Goal: Task Accomplishment & Management: Complete application form

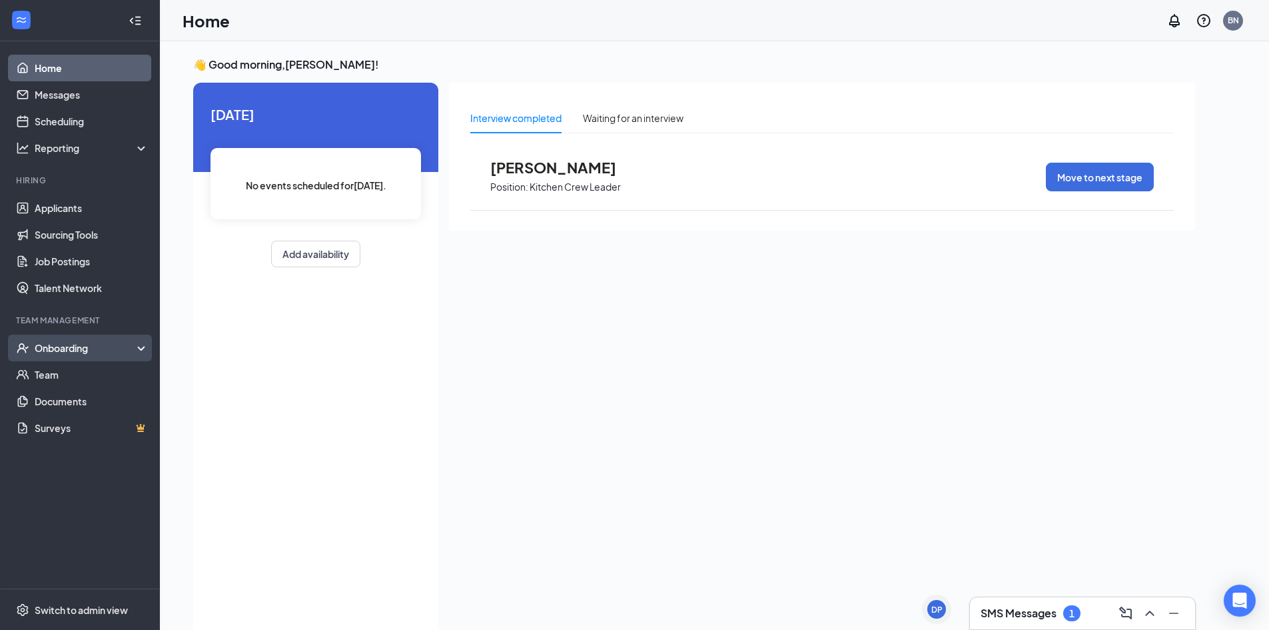
click at [91, 350] on div "Onboarding" at bounding box center [86, 347] width 103 height 13
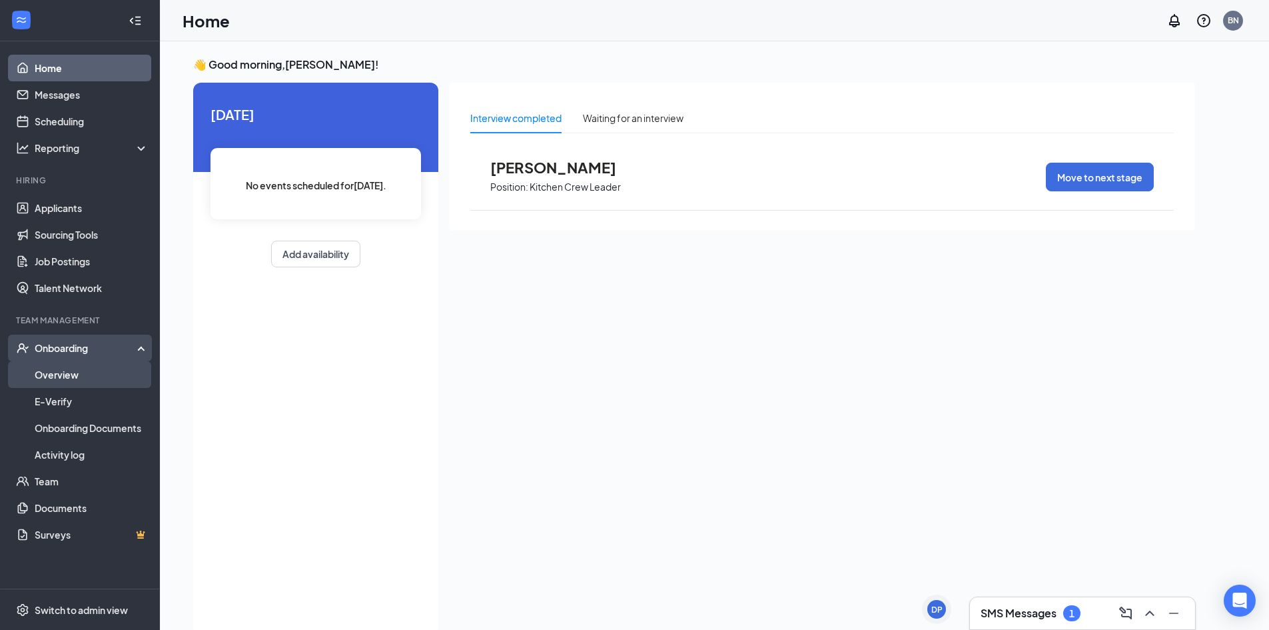
click at [96, 378] on link "Overview" at bounding box center [92, 374] width 114 height 27
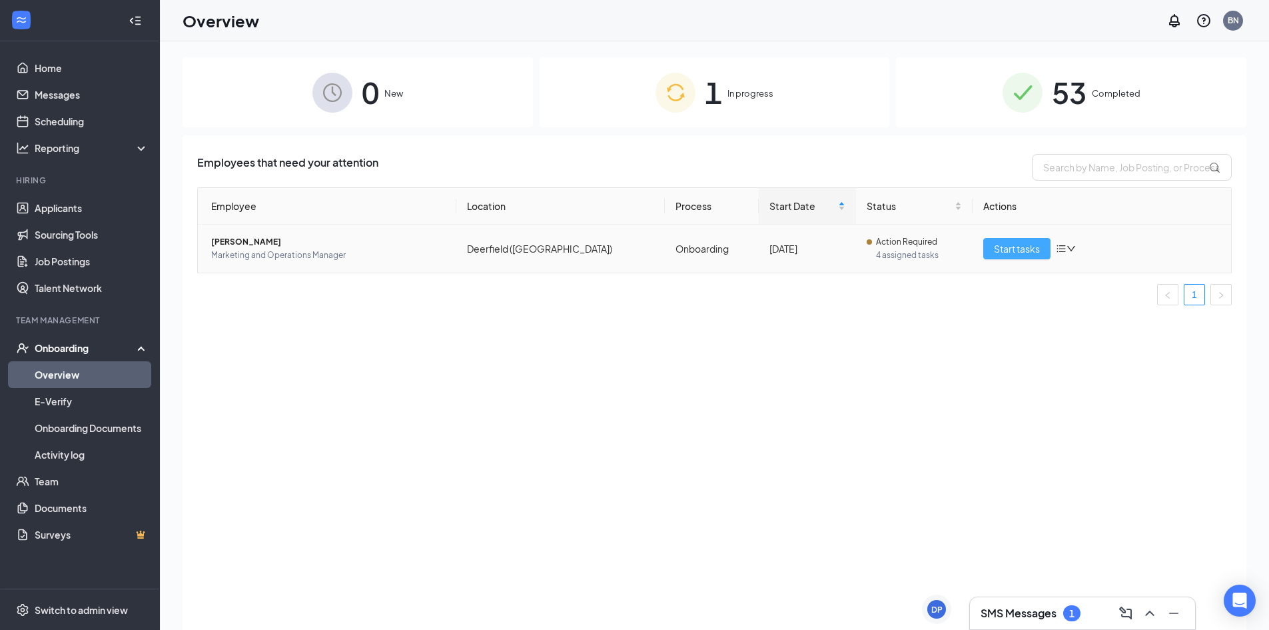
click at [1004, 249] on span "Start tasks" at bounding box center [1017, 248] width 46 height 15
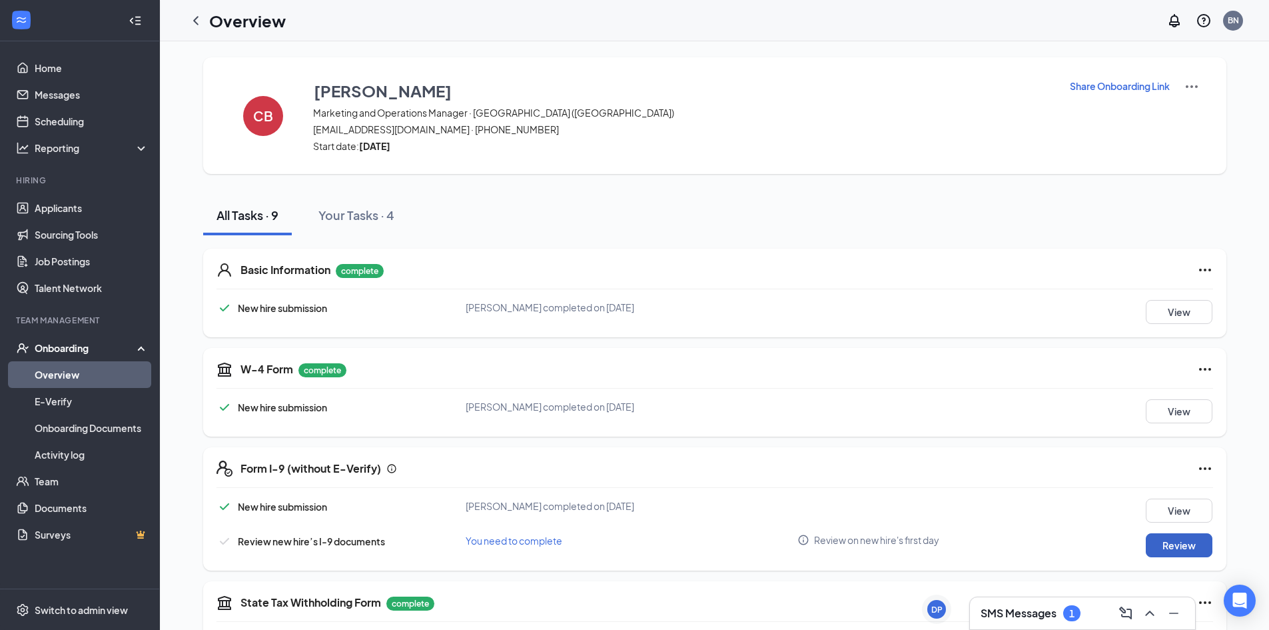
click at [1165, 548] on button "Review" at bounding box center [1179, 545] width 67 height 24
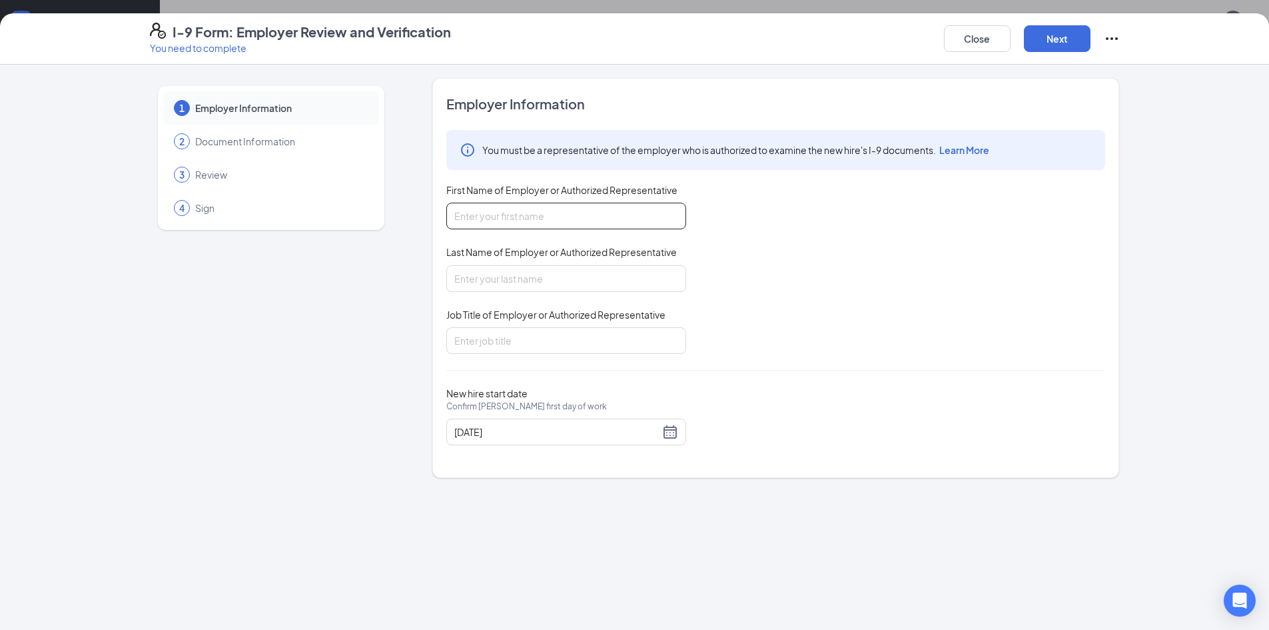
click at [583, 212] on input "First Name of Employer or Authorized Representative" at bounding box center [566, 216] width 240 height 27
type input "Brody"
type input "[PERSON_NAME]"
type input "Manager"
click at [1042, 51] on button "Next" at bounding box center [1057, 38] width 67 height 27
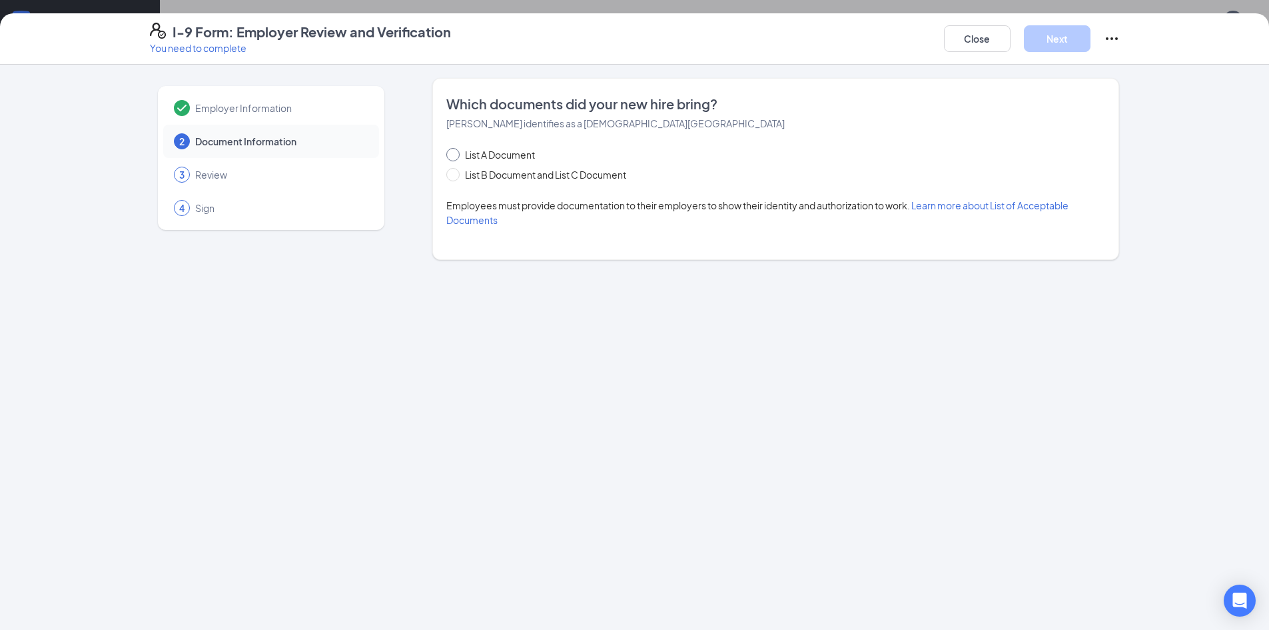
click at [455, 157] on input "List A Document" at bounding box center [450, 152] width 9 height 9
radio input "true"
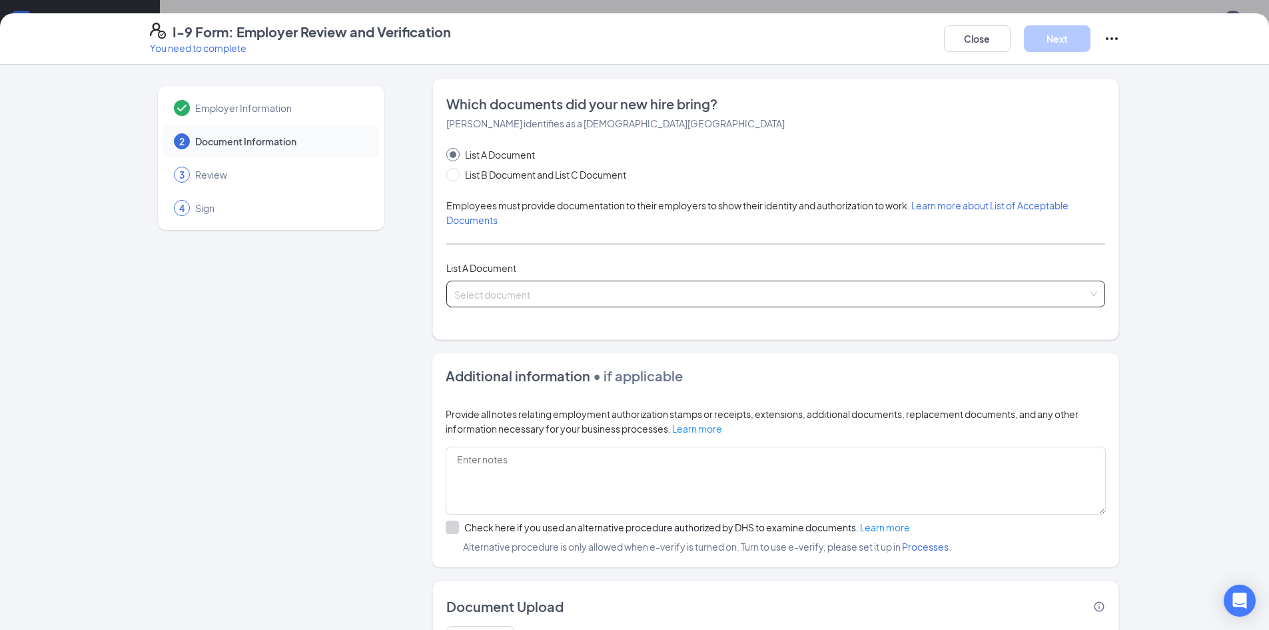
click at [551, 294] on input "search" at bounding box center [771, 291] width 634 height 20
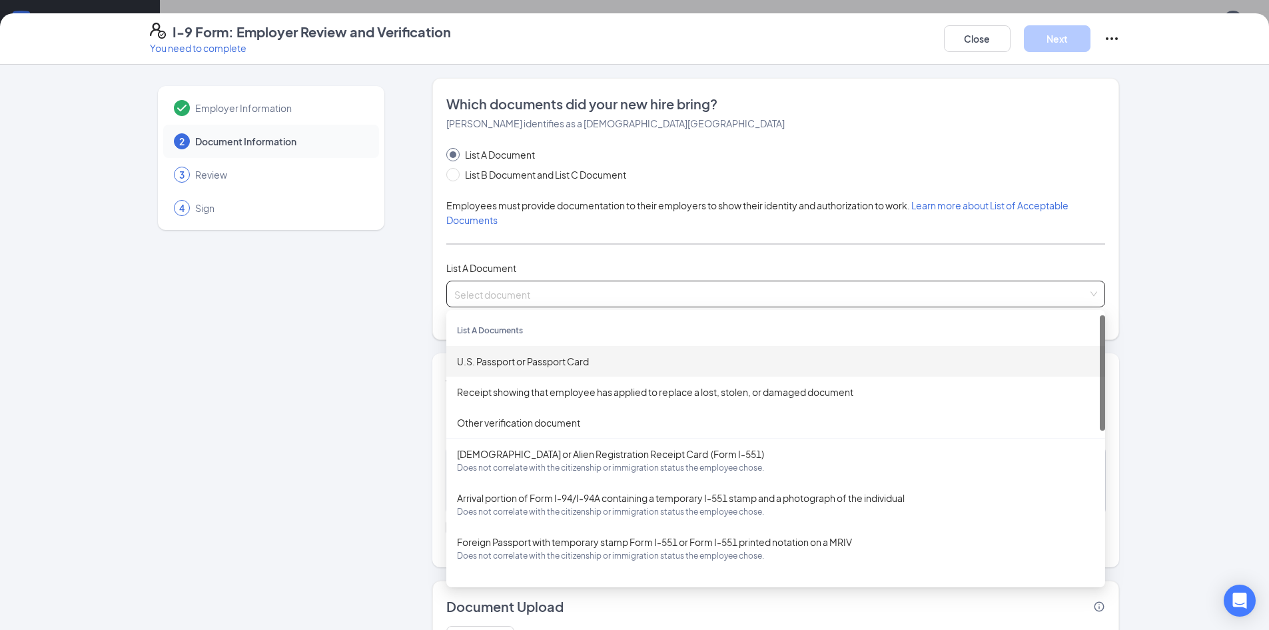
click at [547, 367] on div "U.S. Passport or Passport Card" at bounding box center [776, 361] width 638 height 15
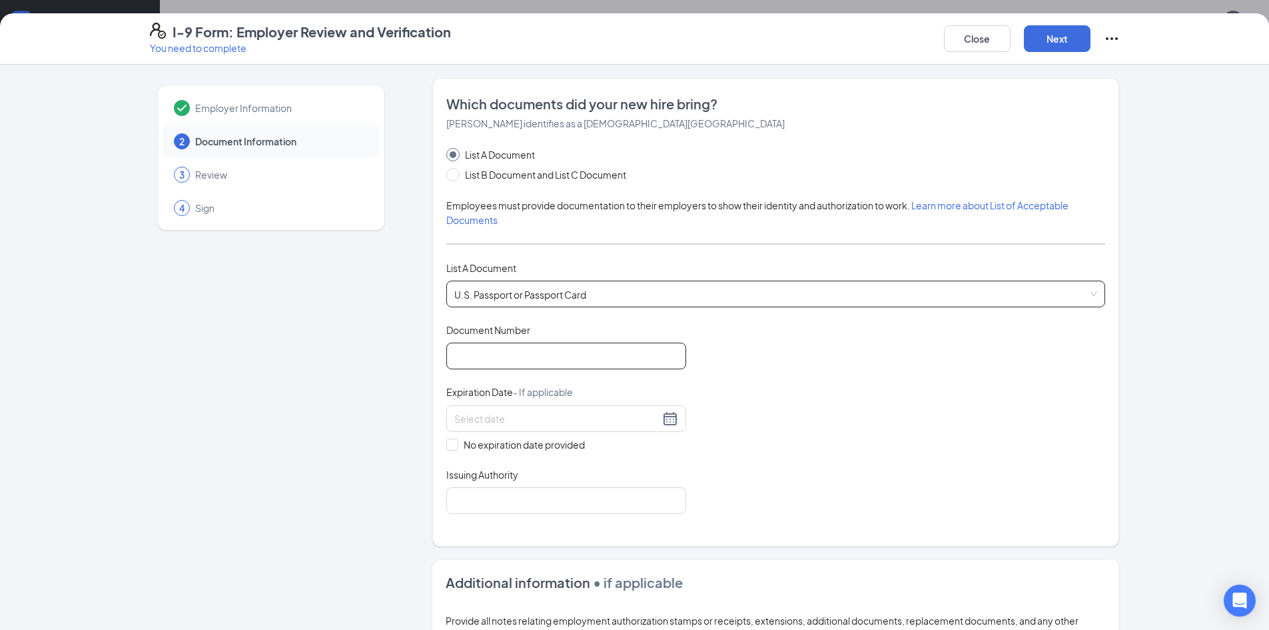
click at [546, 362] on input "Document Number" at bounding box center [566, 355] width 240 height 27
type input "648764627"
click at [540, 418] on input at bounding box center [556, 418] width 205 height 15
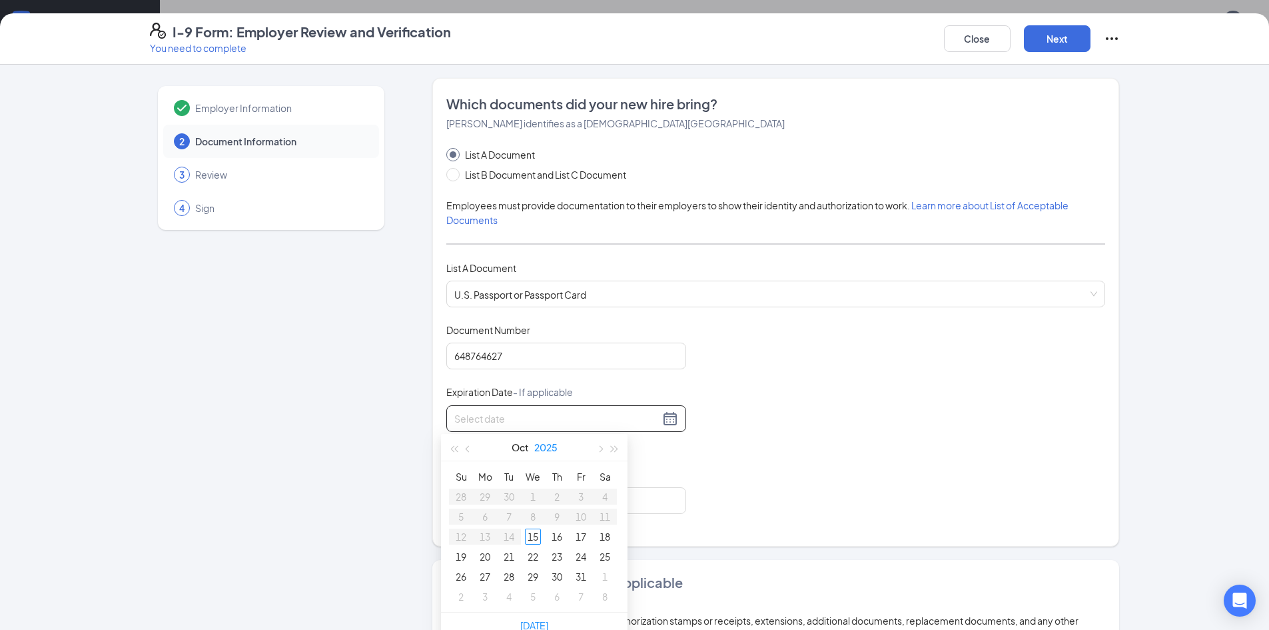
click at [554, 447] on button "2025" at bounding box center [545, 447] width 23 height 27
type input "[DATE]"
click at [545, 610] on div "2029" at bounding box center [534, 615] width 40 height 16
type input "[DATE]"
click at [526, 448] on button "Oct" at bounding box center [520, 447] width 17 height 27
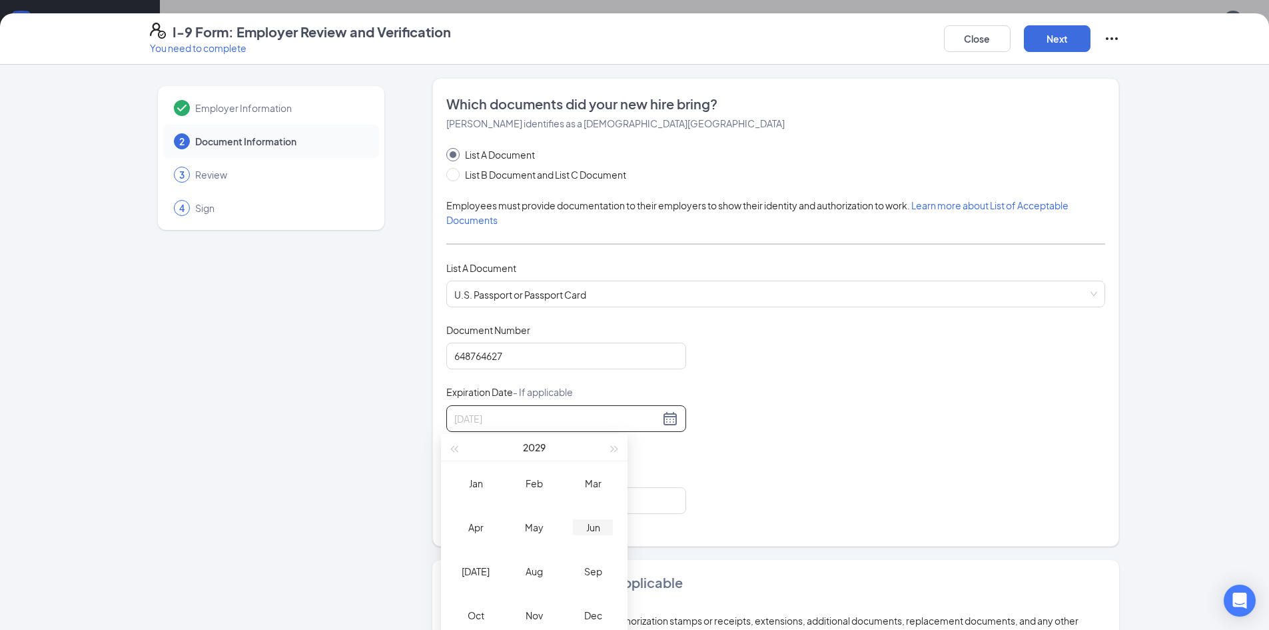
click at [598, 537] on td "Jun" at bounding box center [593, 527] width 59 height 44
type input "[DATE]"
click at [564, 574] on div "28" at bounding box center [557, 576] width 16 height 16
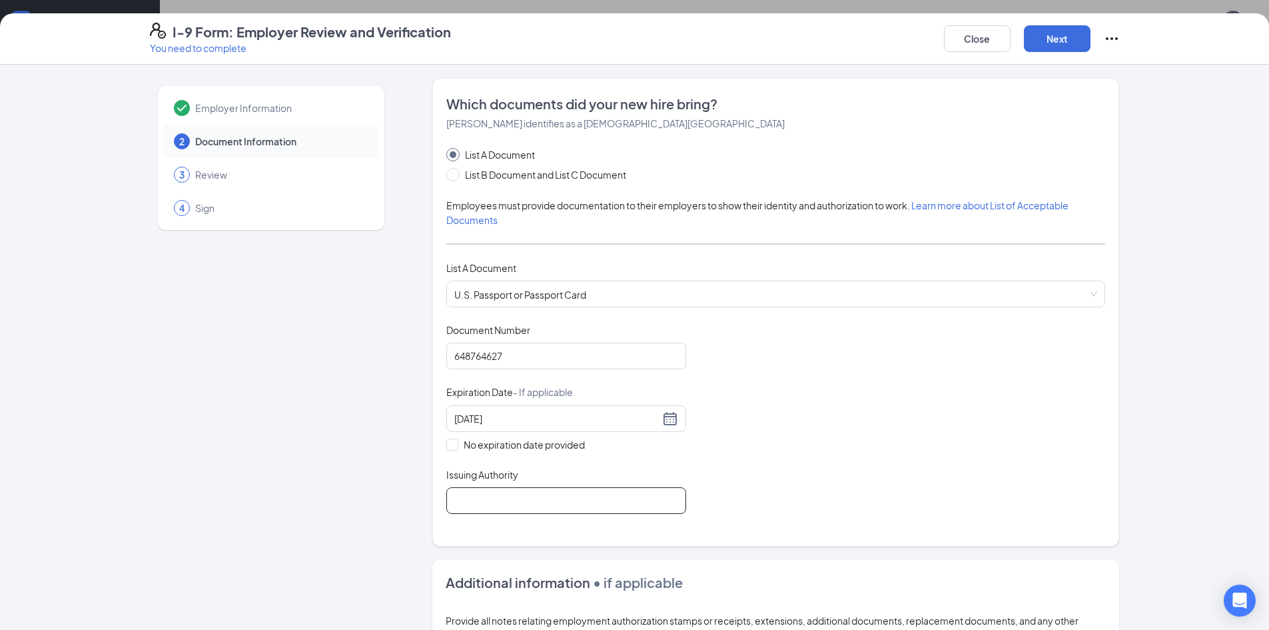
click at [585, 500] on input "Issuing Authority" at bounding box center [566, 500] width 240 height 27
type input "United States Department of State"
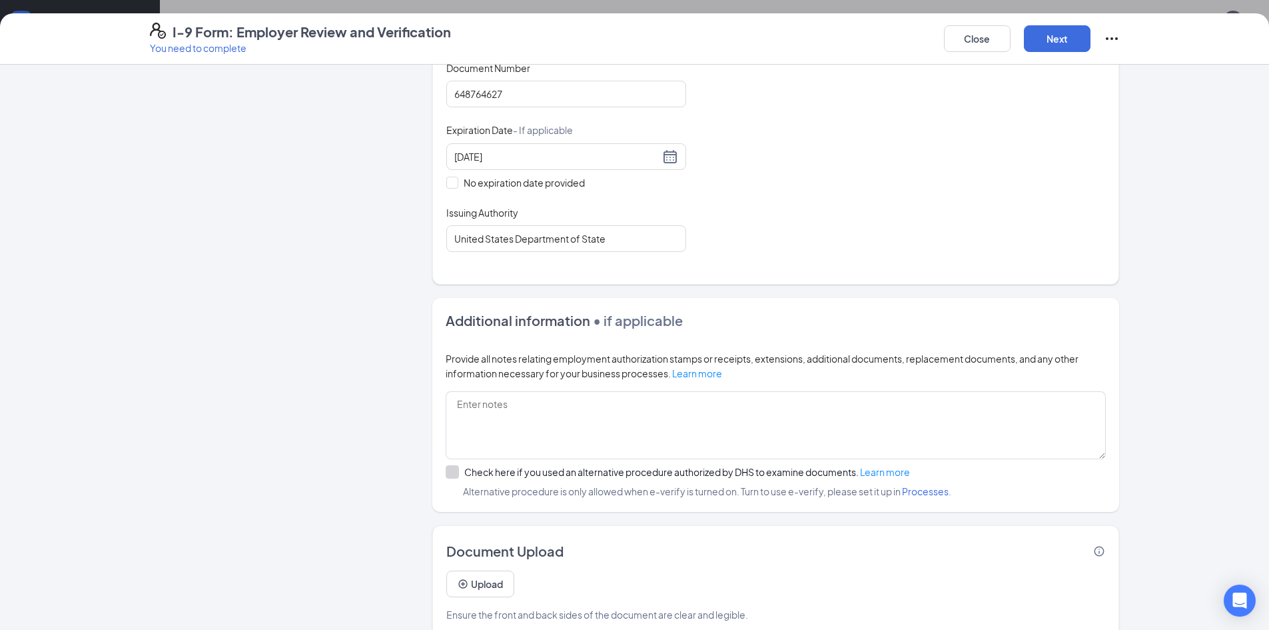
scroll to position [284, 0]
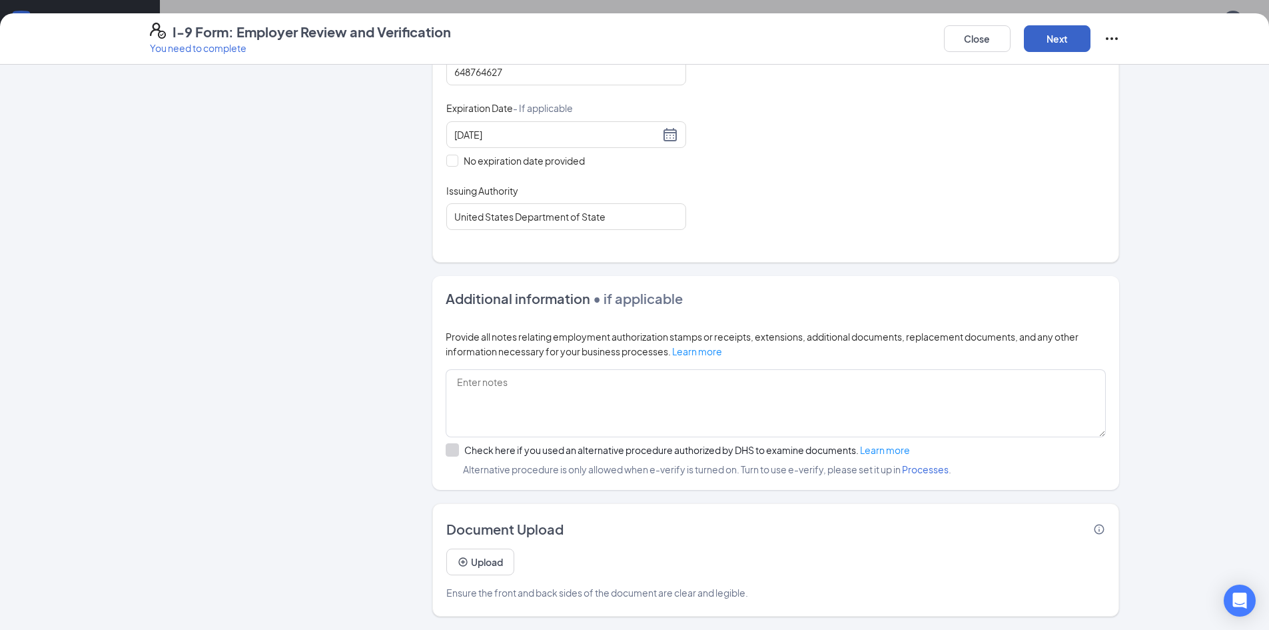
click at [1065, 42] on button "Next" at bounding box center [1057, 38] width 67 height 27
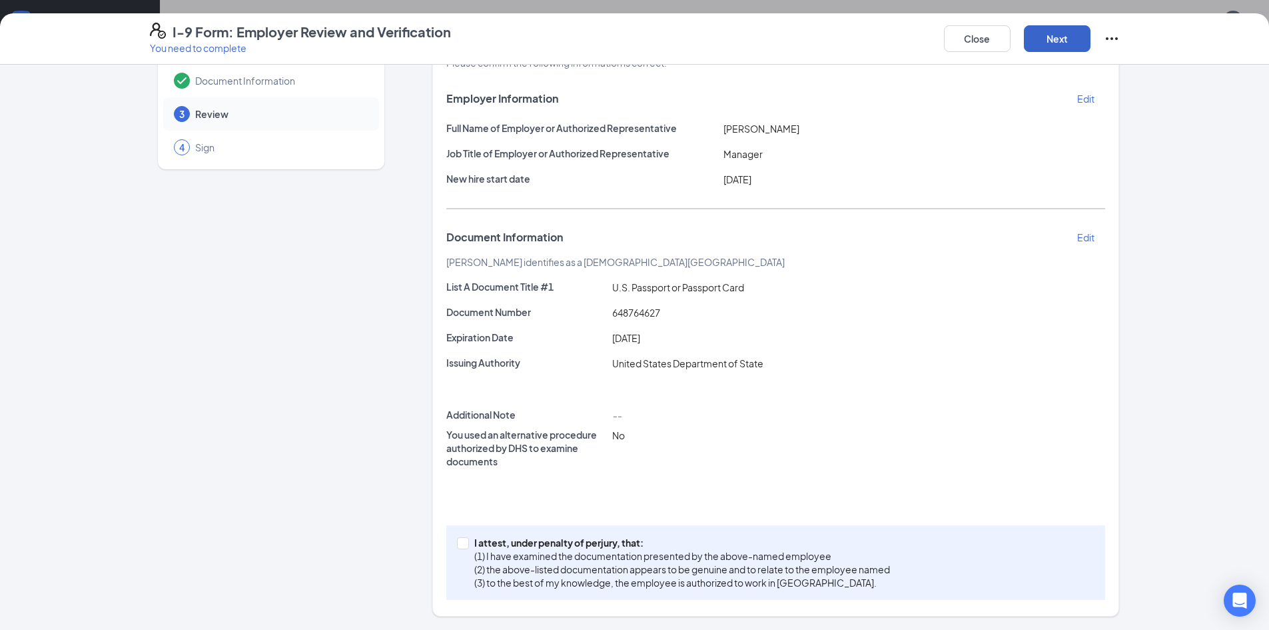
scroll to position [61, 0]
click at [469, 544] on span "I attest, under penalty of [PERSON_NAME], that: (1) I have examined the documen…" at bounding box center [682, 562] width 426 height 53
click at [466, 544] on input "I attest, under penalty of [PERSON_NAME], that: (1) I have examined the documen…" at bounding box center [461, 541] width 9 height 9
checkbox input "true"
click at [1057, 46] on button "Next" at bounding box center [1057, 38] width 67 height 27
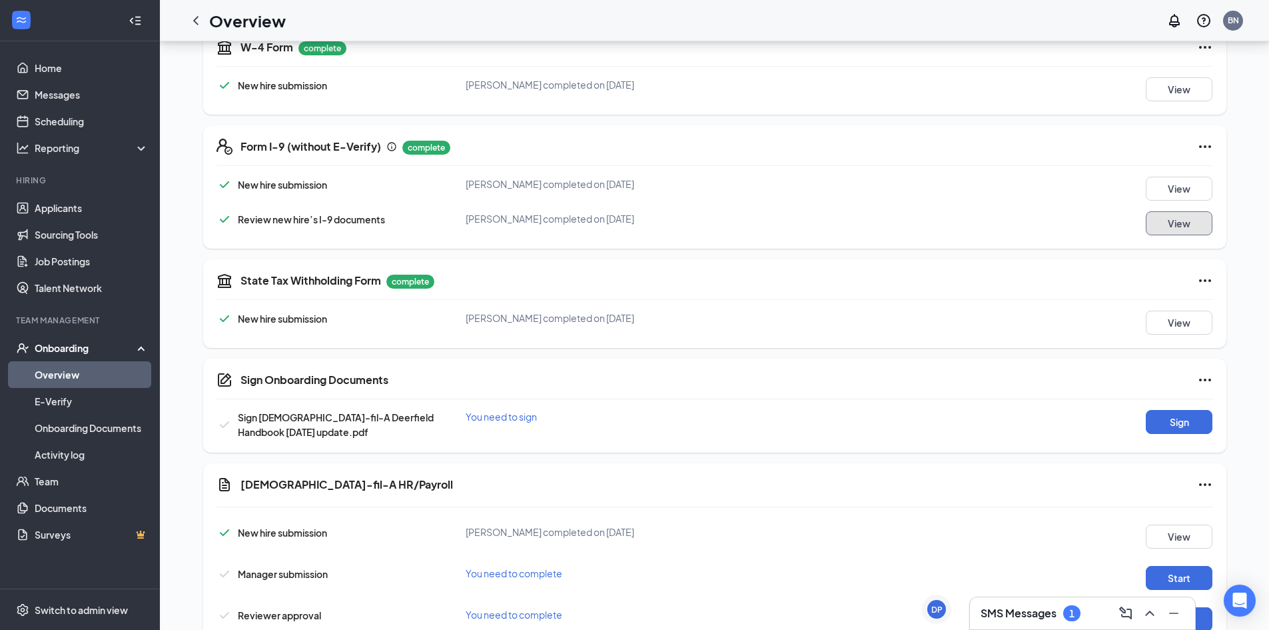
scroll to position [325, 0]
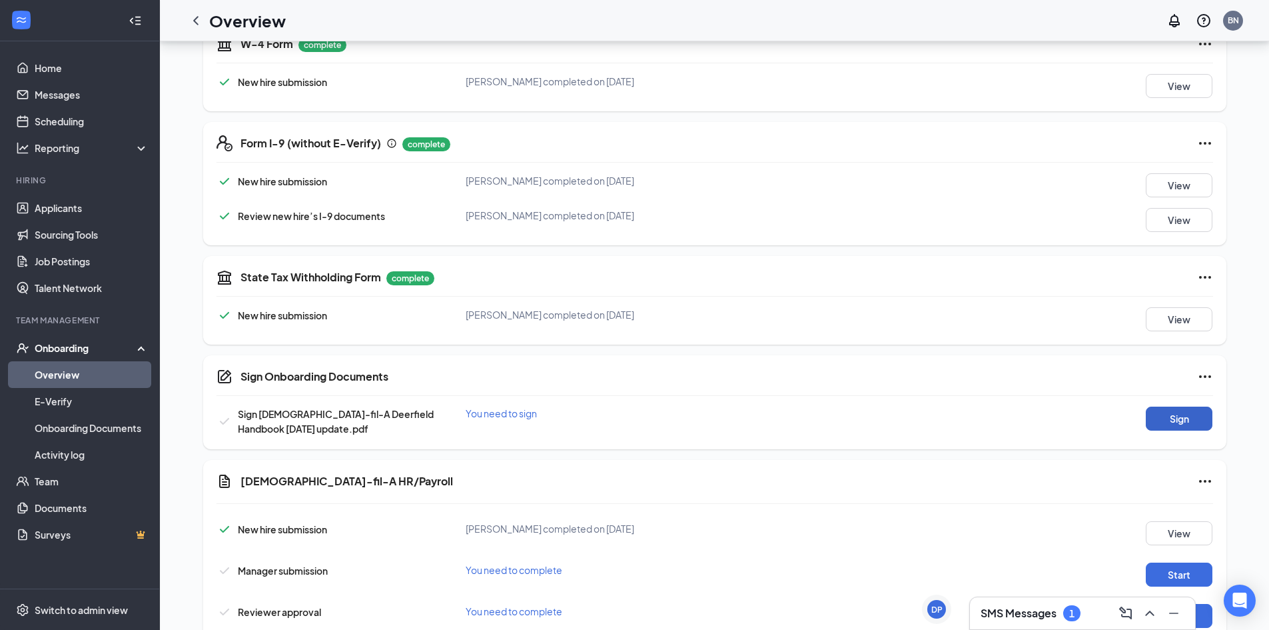
click at [1177, 417] on button "Sign" at bounding box center [1179, 418] width 67 height 24
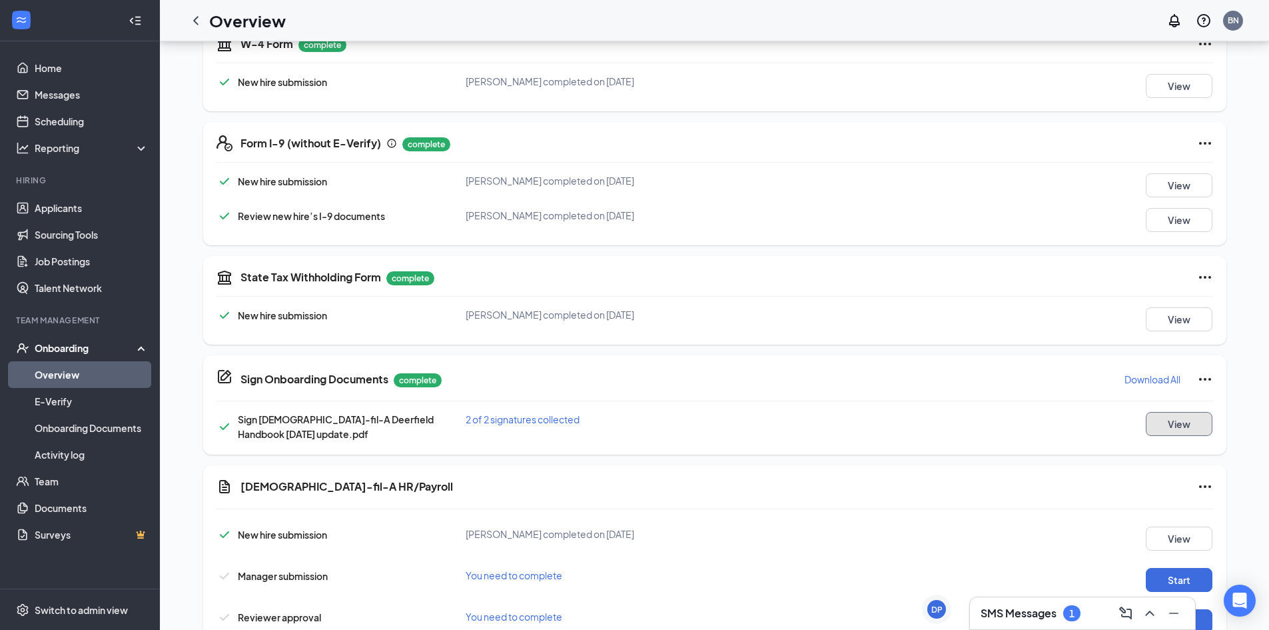
scroll to position [368, 0]
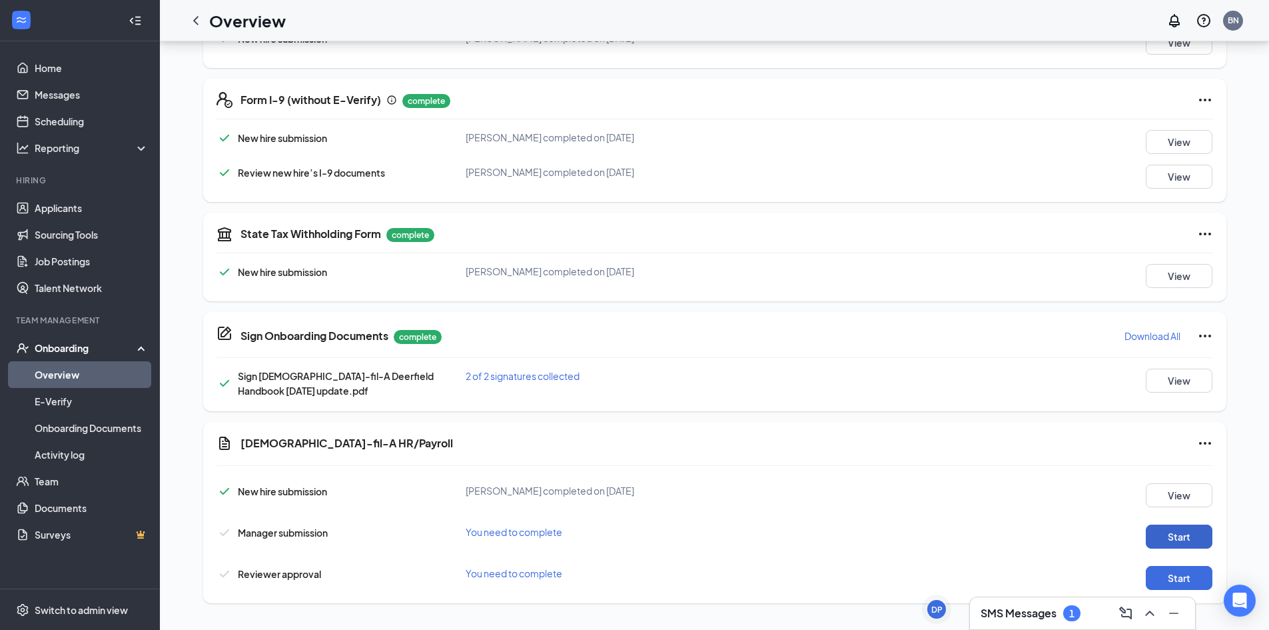
click at [1194, 529] on button "Start" at bounding box center [1179, 536] width 67 height 24
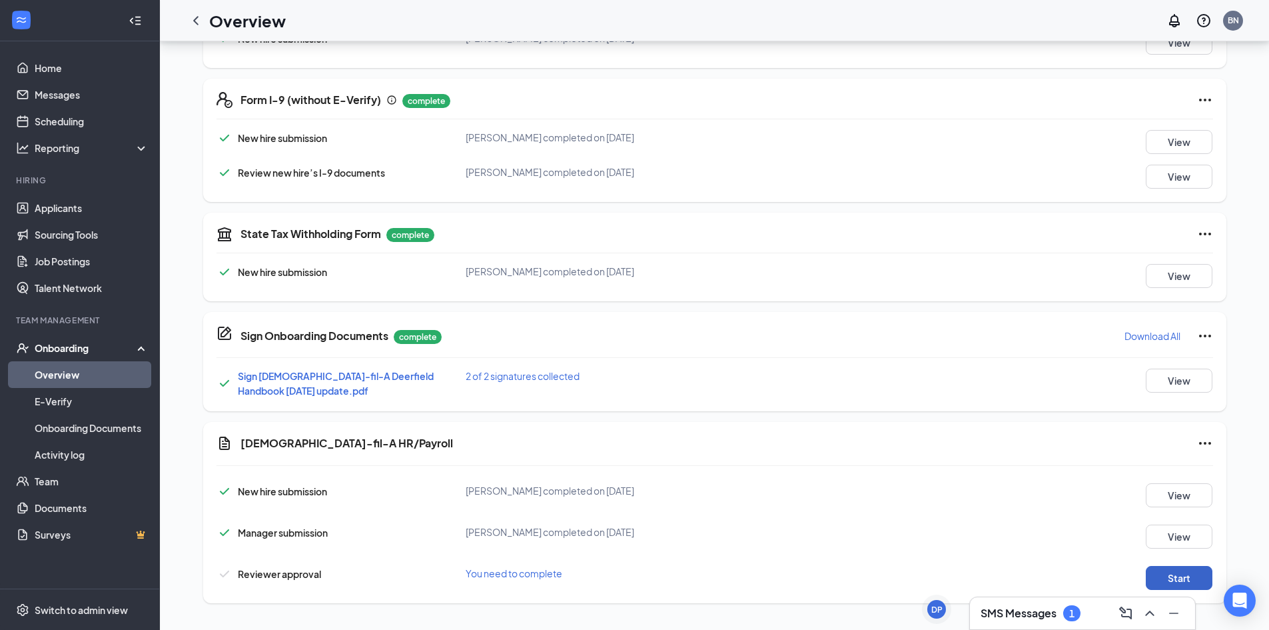
click at [1169, 573] on button "Start" at bounding box center [1179, 578] width 67 height 24
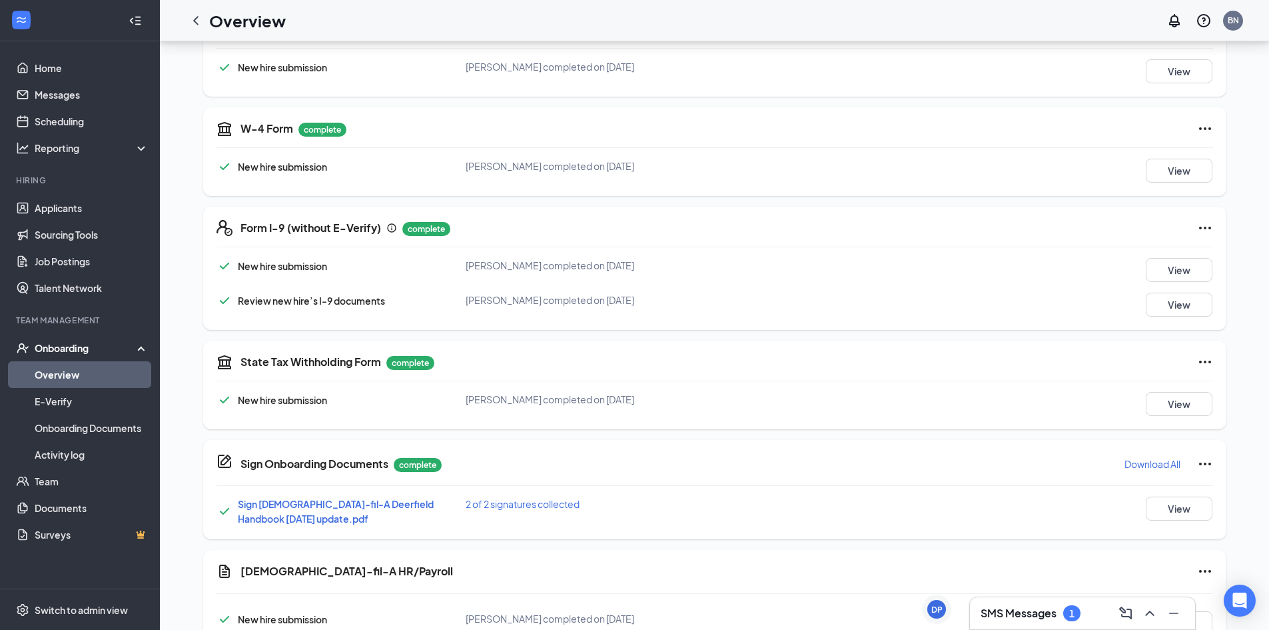
scroll to position [235, 0]
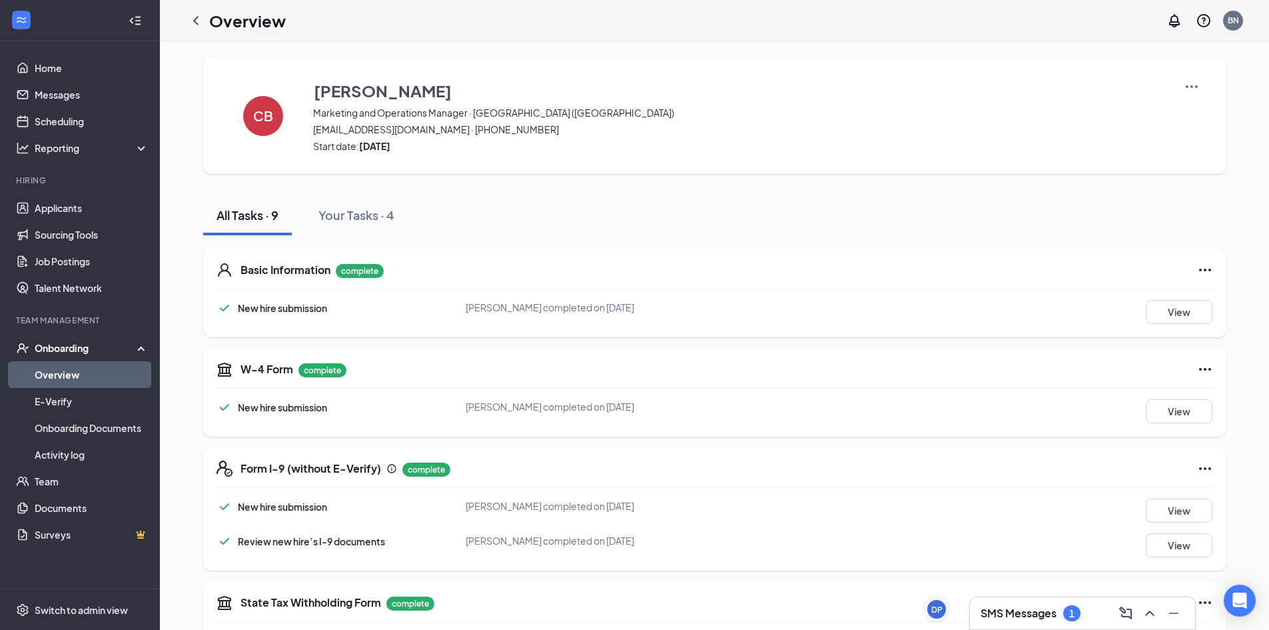
scroll to position [368, 0]
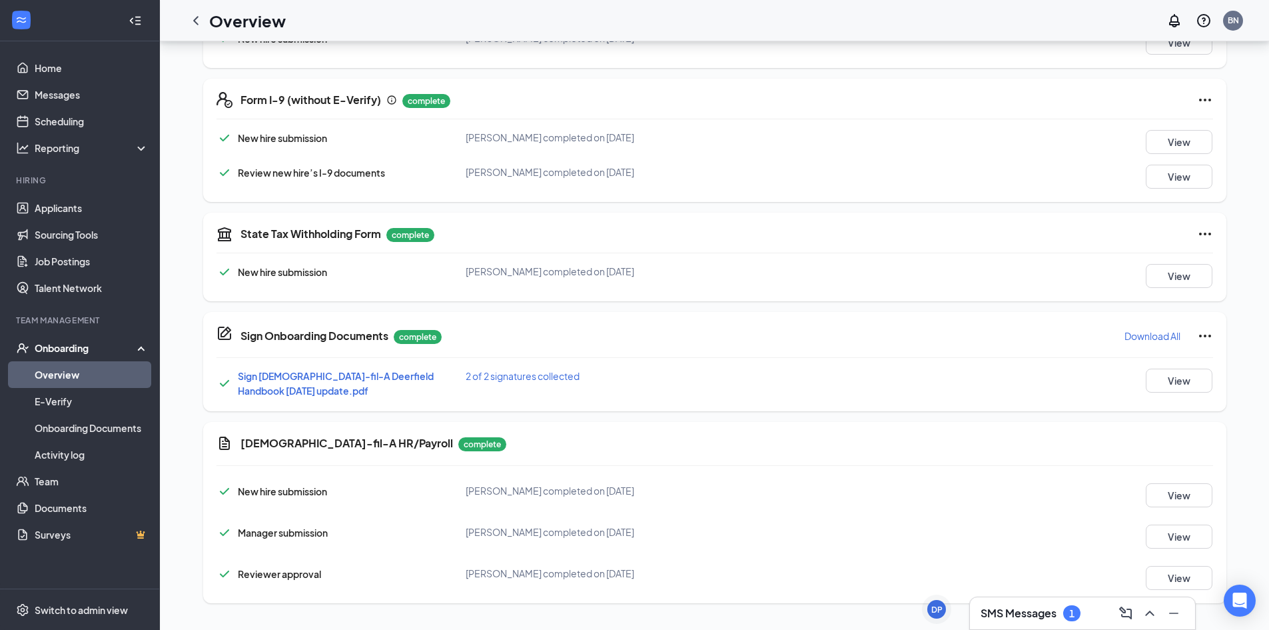
click at [1035, 614] on h3 "SMS Messages" at bounding box center [1019, 613] width 76 height 15
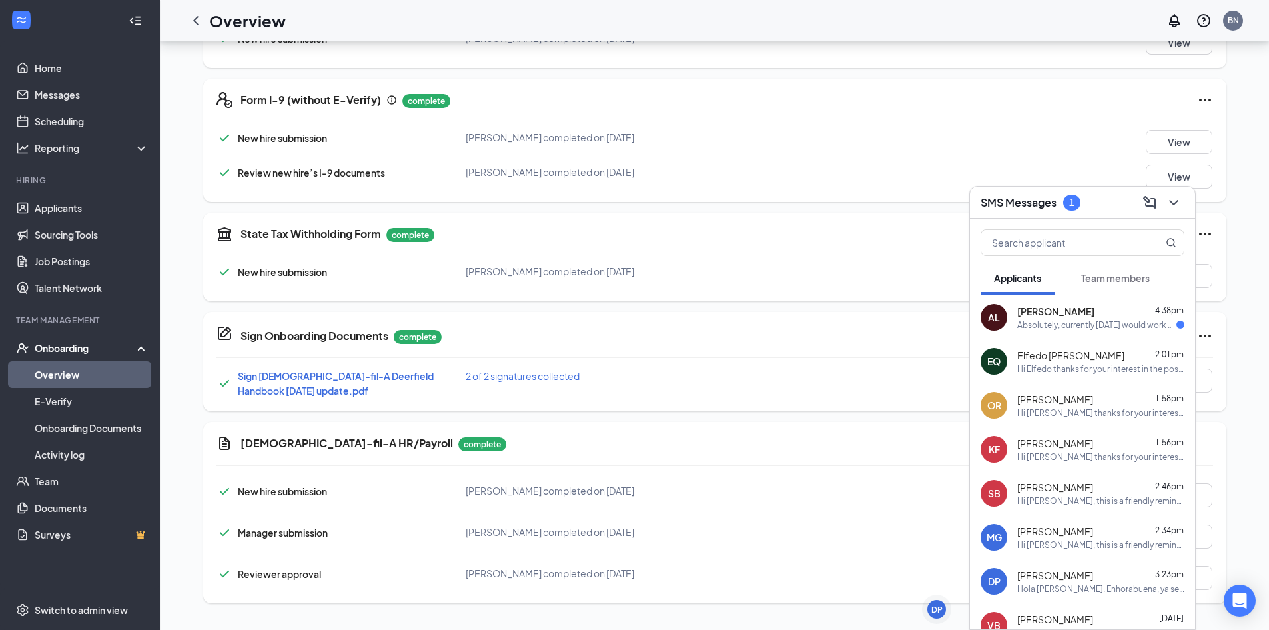
click at [1098, 313] on div "Akbar Lakhani 4:38pm" at bounding box center [1100, 310] width 167 height 13
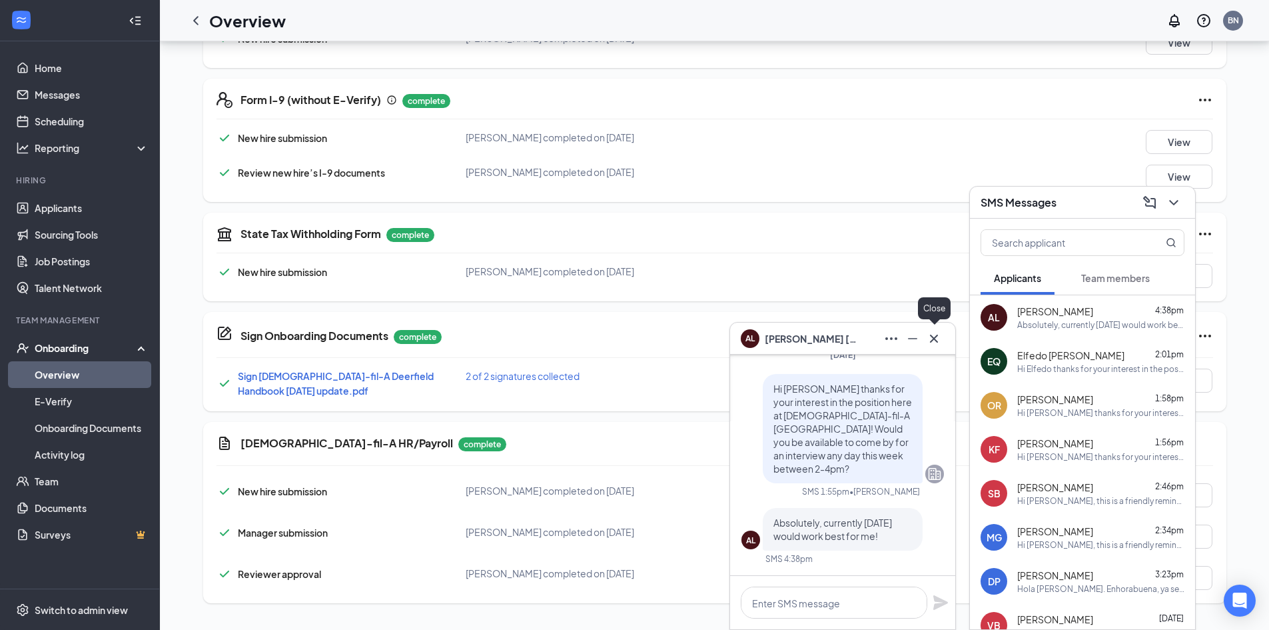
click at [939, 341] on icon "Cross" at bounding box center [934, 338] width 16 height 16
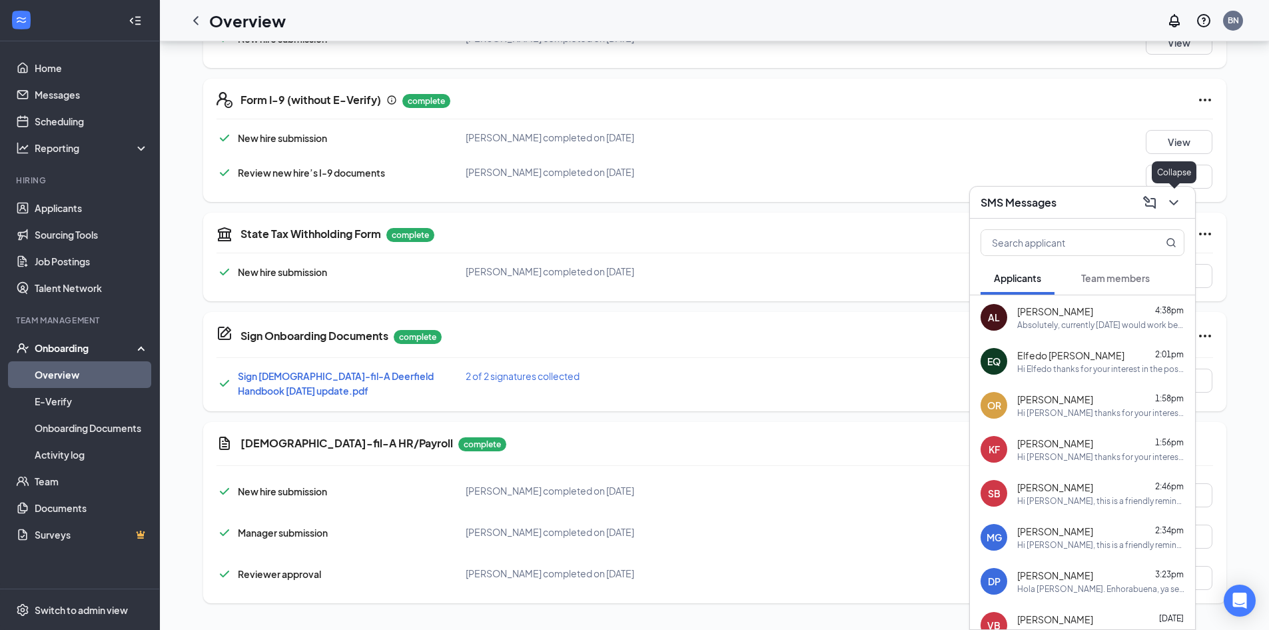
click at [1173, 207] on icon "ChevronDown" at bounding box center [1174, 203] width 16 height 16
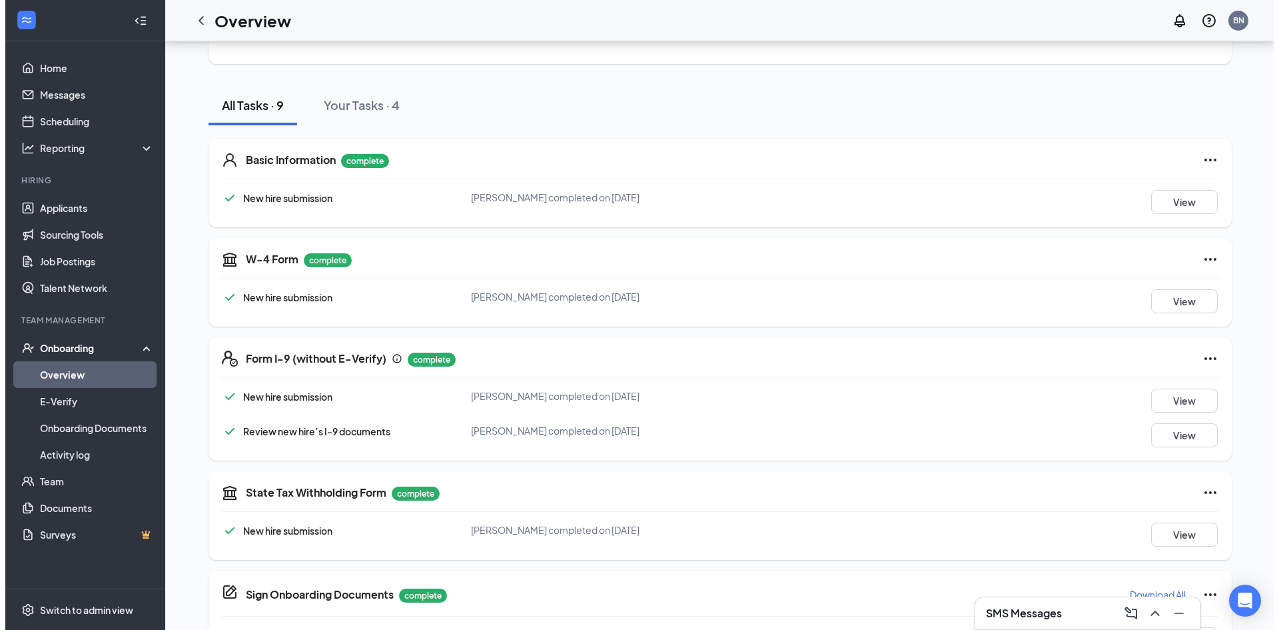
scroll to position [0, 0]
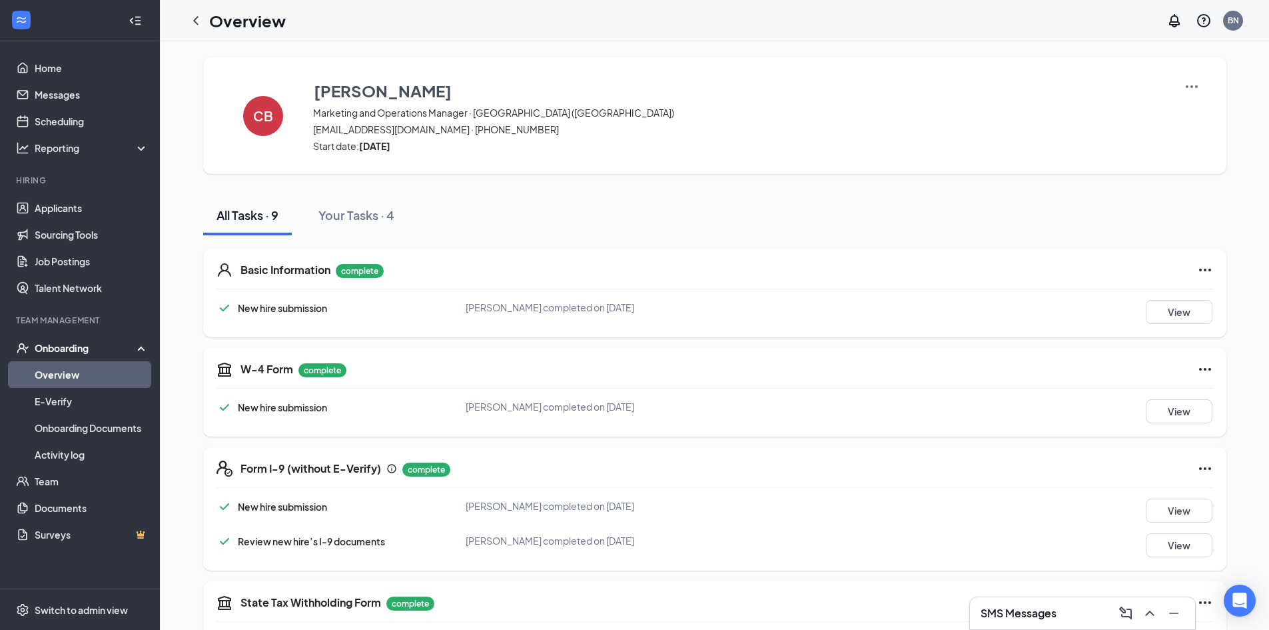
click at [89, 387] on link "Overview" at bounding box center [92, 374] width 114 height 27
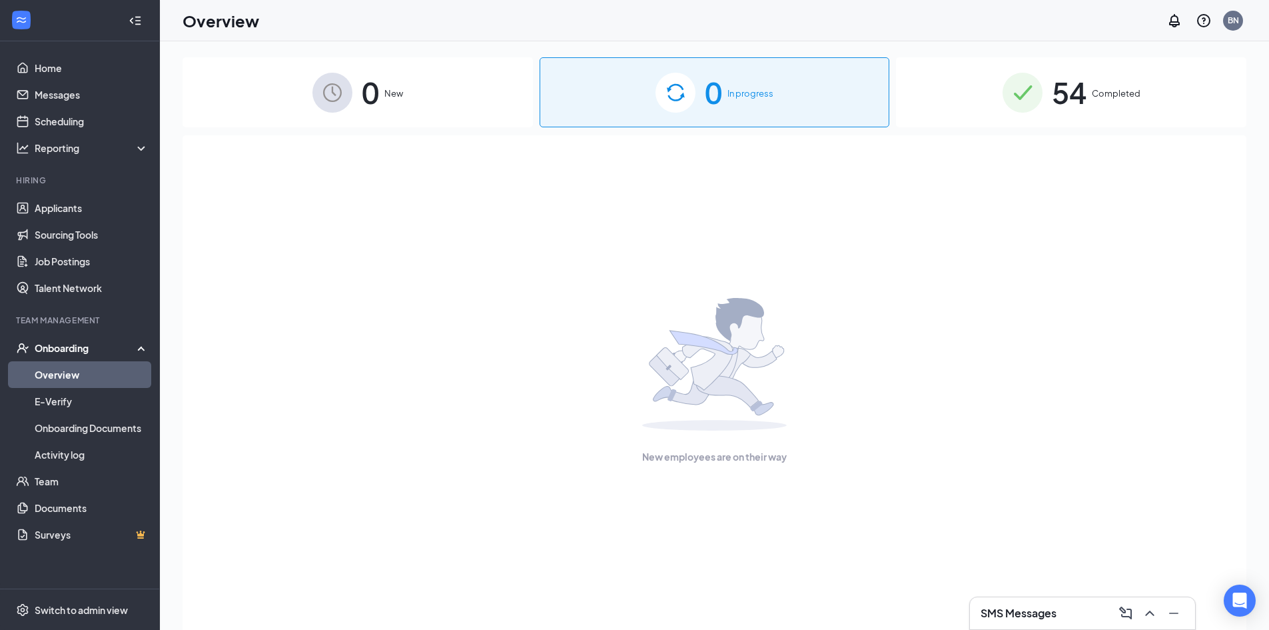
click at [1025, 67] on div "54 Completed" at bounding box center [1071, 92] width 350 height 70
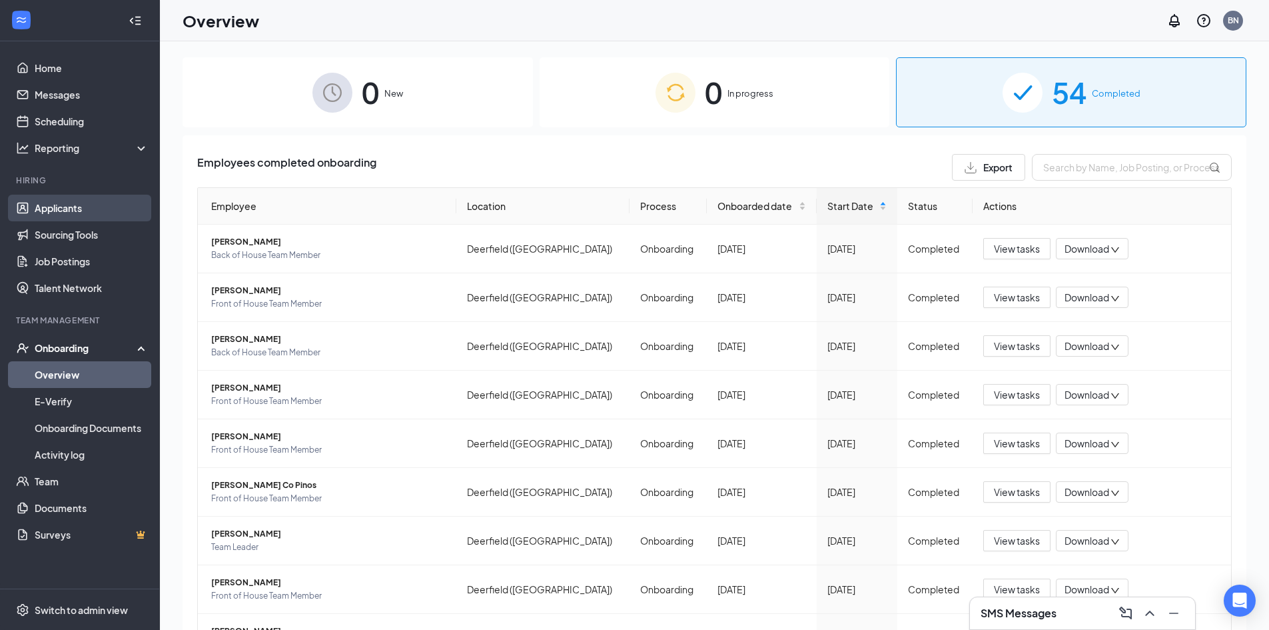
click at [73, 213] on link "Applicants" at bounding box center [92, 208] width 114 height 27
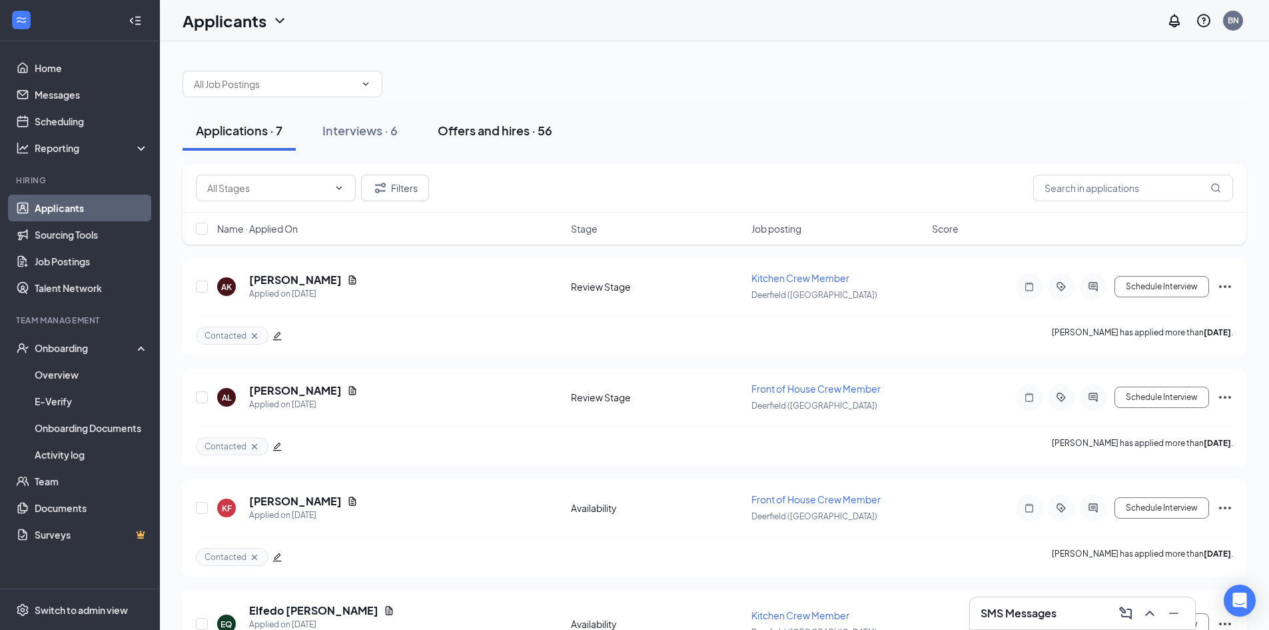
click at [499, 141] on button "Offers and hires · 56" at bounding box center [494, 131] width 141 height 40
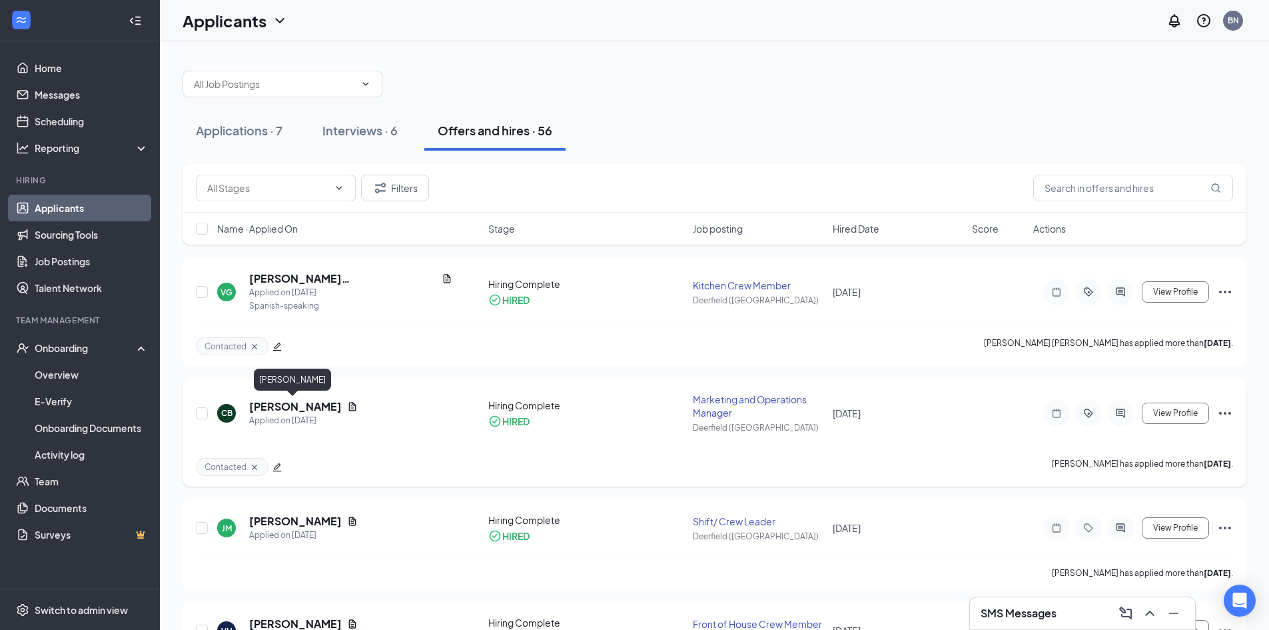
click at [310, 402] on h5 "[PERSON_NAME]" at bounding box center [295, 406] width 93 height 15
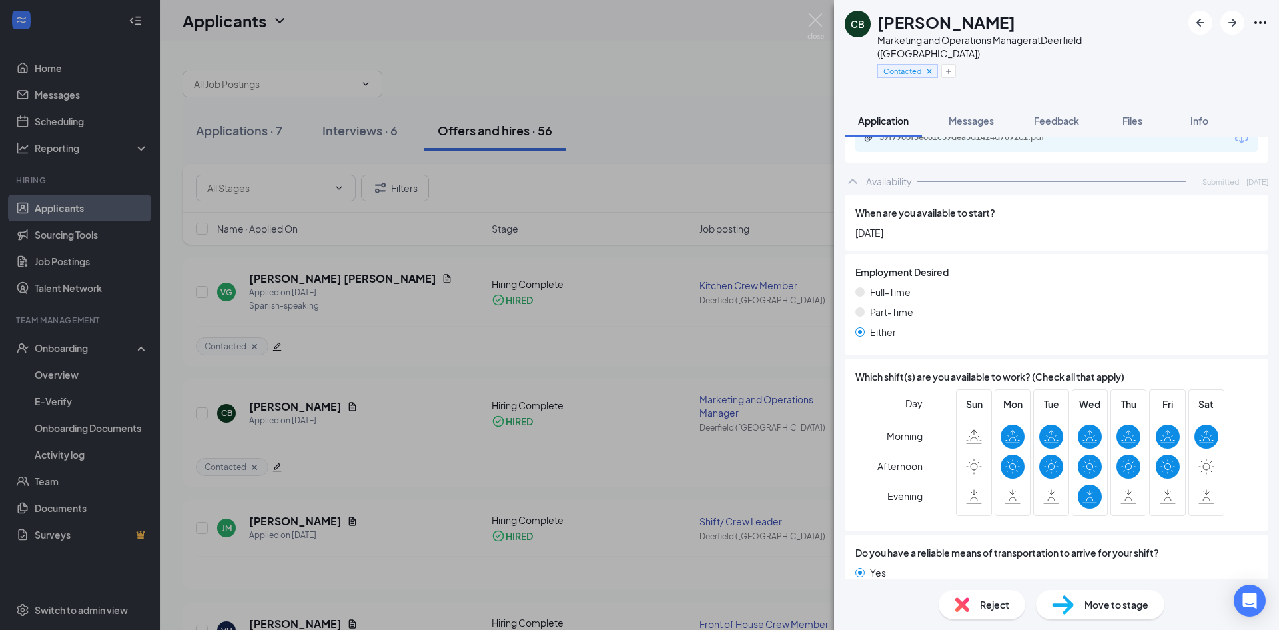
scroll to position [737, 0]
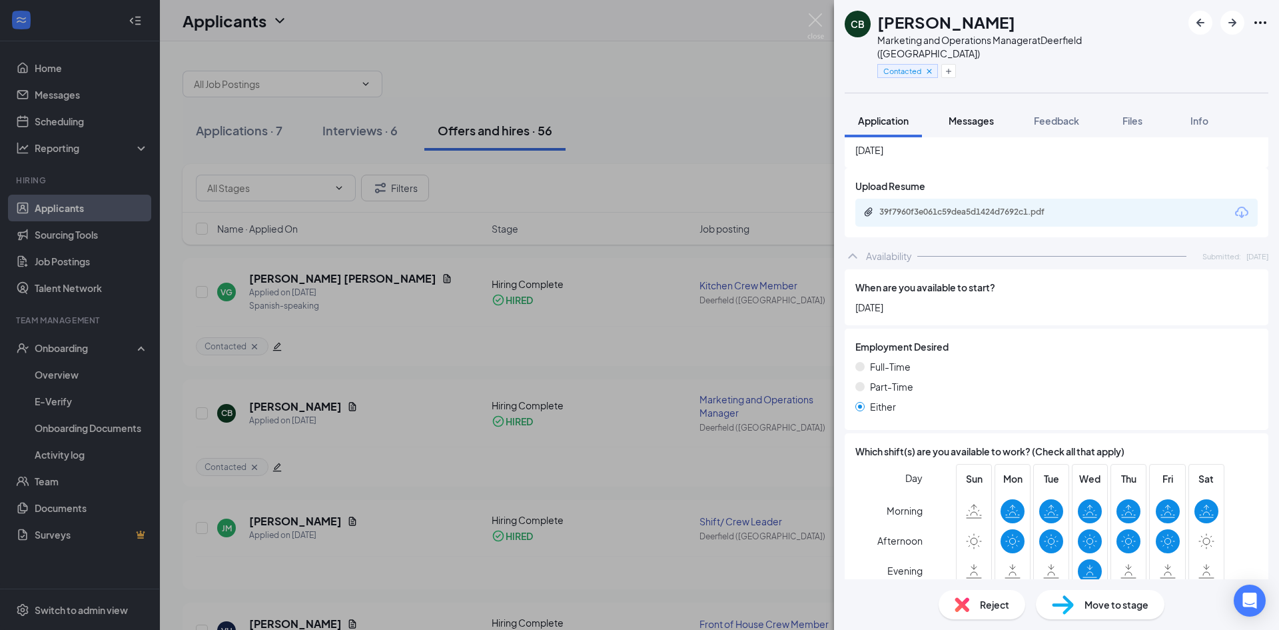
click at [961, 104] on button "Messages" at bounding box center [971, 120] width 72 height 33
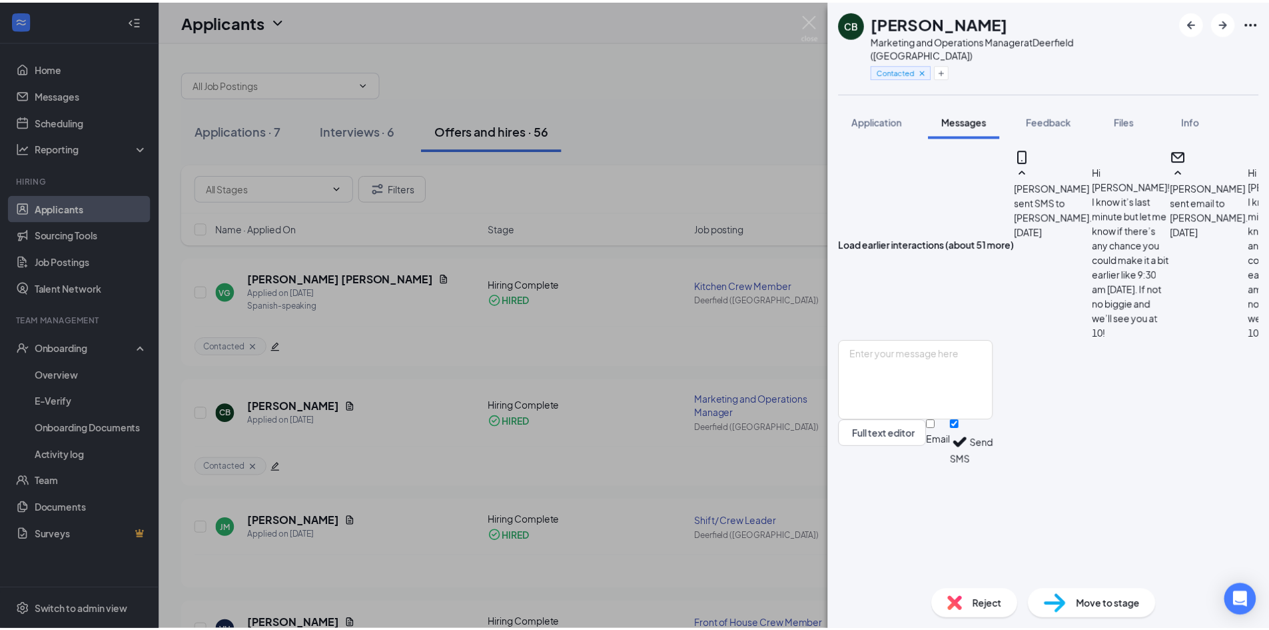
scroll to position [430, 0]
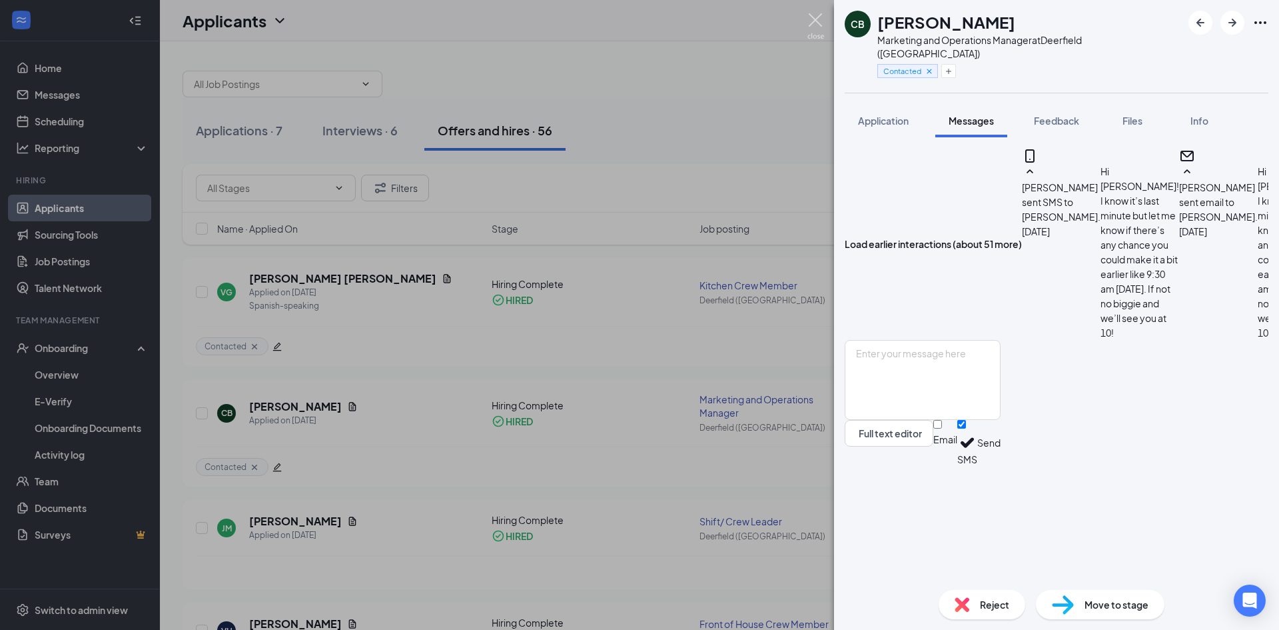
click at [823, 31] on img at bounding box center [815, 26] width 17 height 26
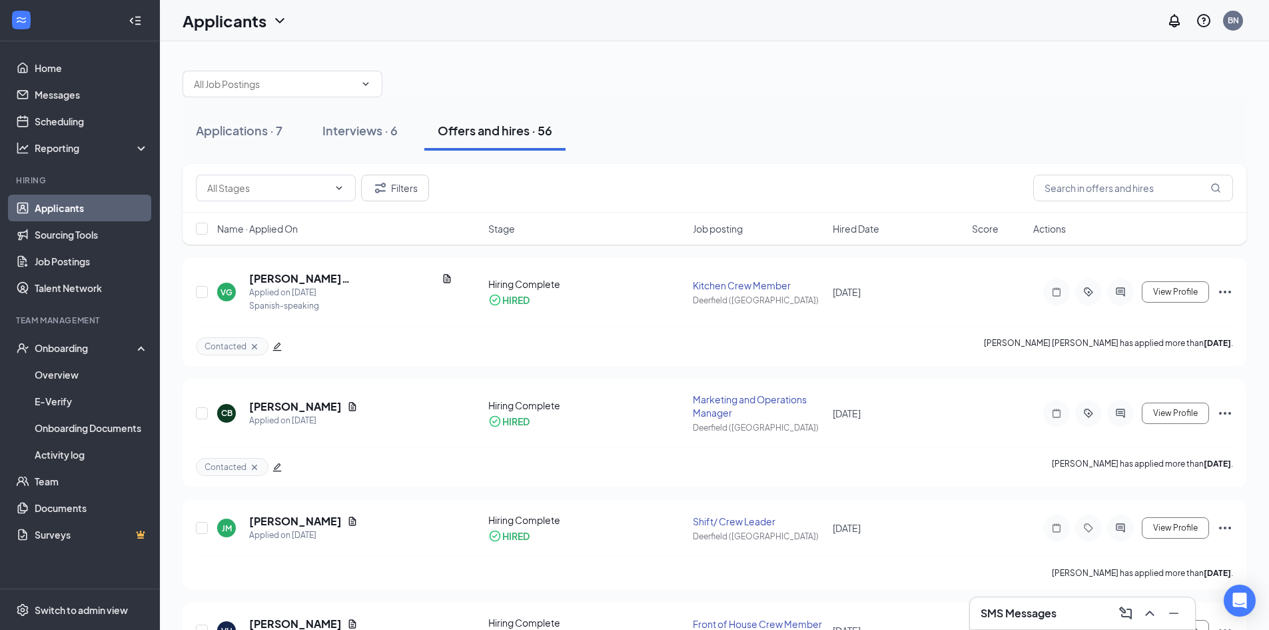
click at [809, 100] on div "Applications · 7 Interviews · 6 Offers and hires · 56" at bounding box center [715, 130] width 1064 height 67
click at [237, 130] on div "Applications · 7" at bounding box center [239, 130] width 87 height 17
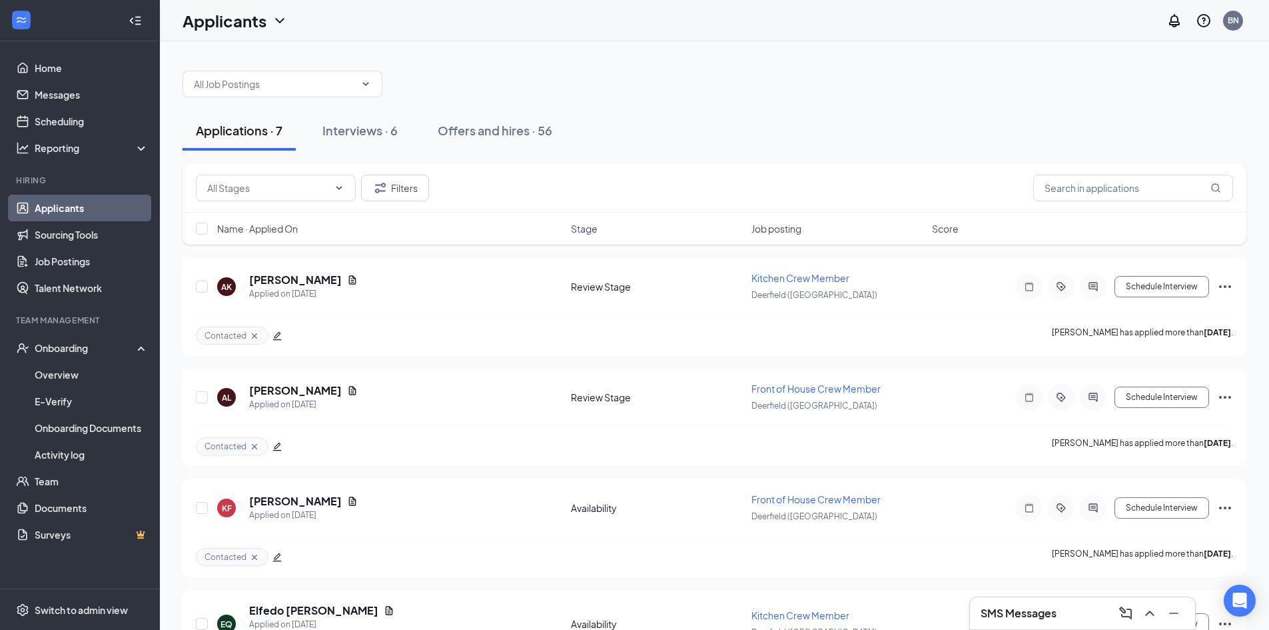
click at [480, 32] on div "Applicants BN" at bounding box center [714, 20] width 1109 height 41
